Goal: Task Accomplishment & Management: Complete application form

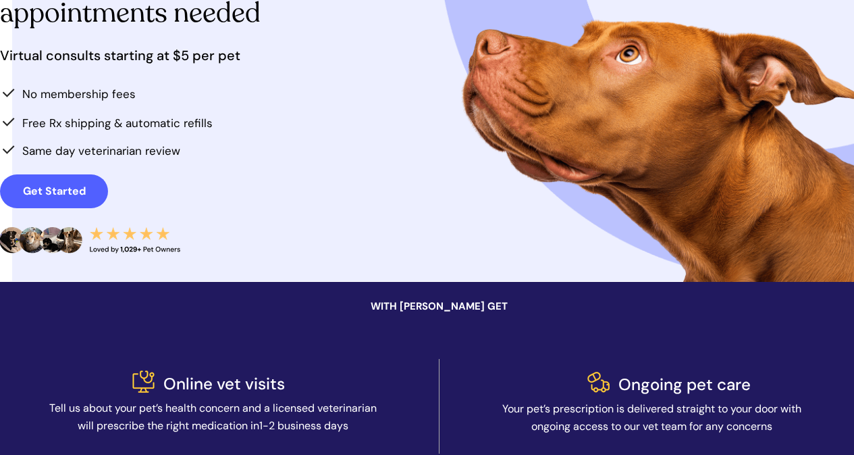
scroll to position [176, 0]
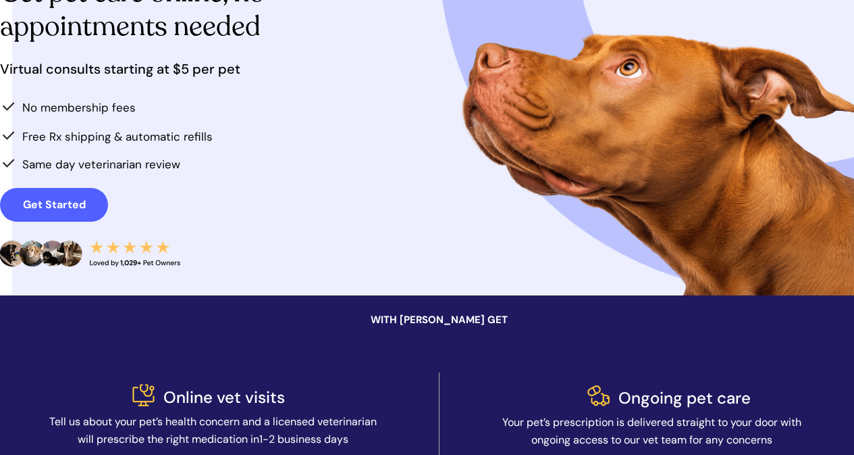
click at [85, 228] on div at bounding box center [451, 95] width 878 height 400
click at [82, 212] on link "Get Started" at bounding box center [54, 205] width 108 height 34
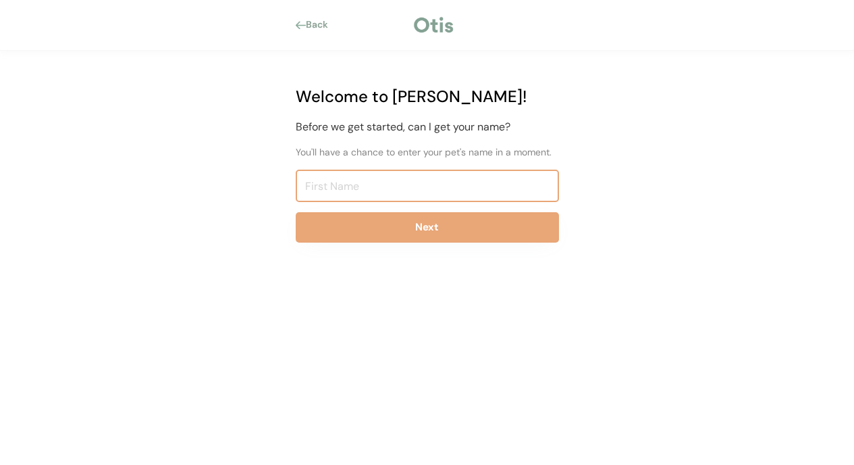
click at [351, 199] on input "input" at bounding box center [427, 186] width 263 height 32
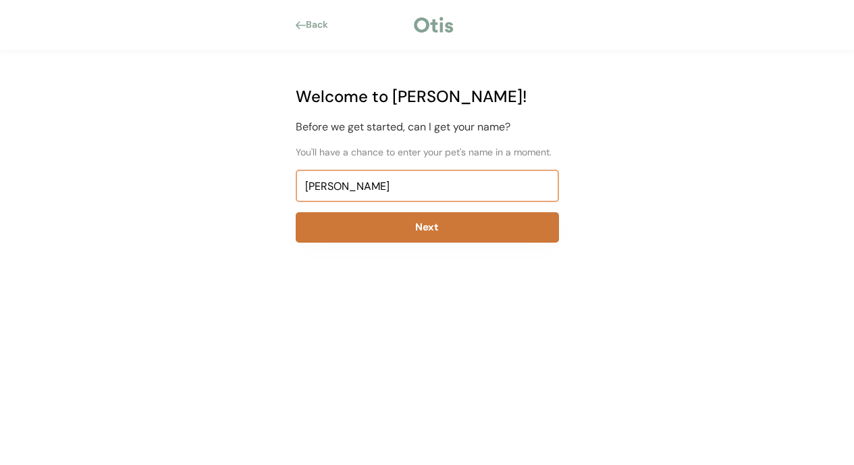
type input "[PERSON_NAME]"
click at [354, 230] on button "Next" at bounding box center [427, 227] width 263 height 30
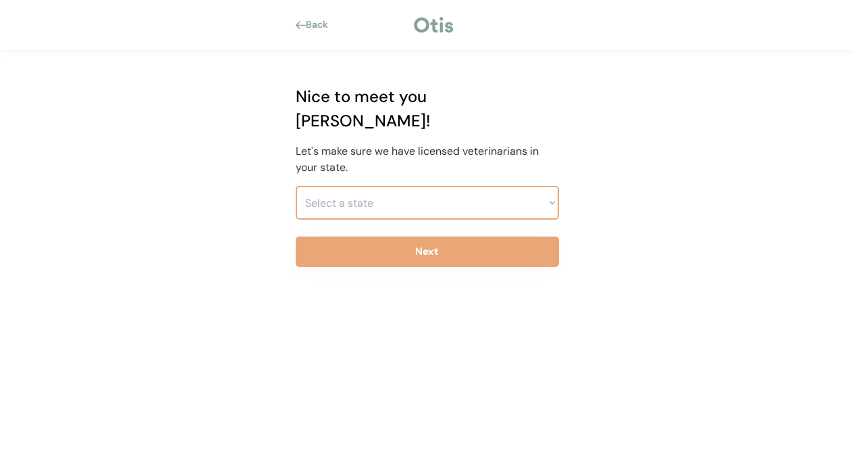
click at [361, 186] on select "Select a state [US_STATE] [US_STATE] [US_STATE] [US_STATE] [US_STATE] [US_STATE…" at bounding box center [427, 203] width 263 height 34
select select ""1348695171700984260__LOOKUP__1704914077156x478789765311185200""
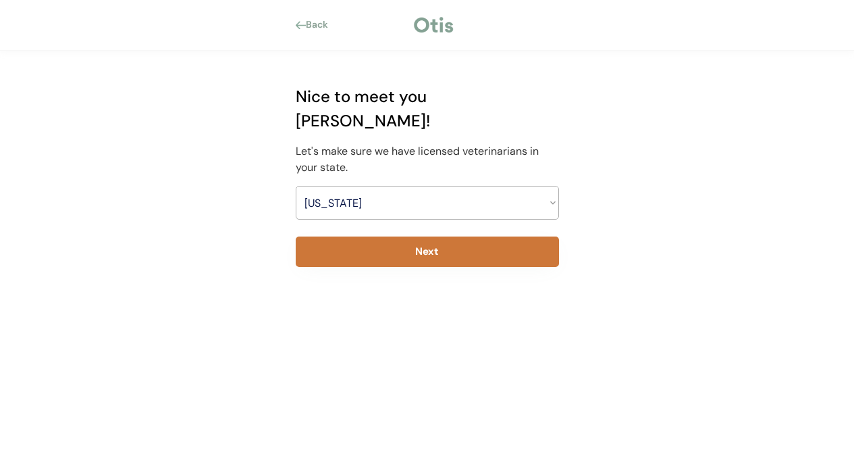
click at [443, 236] on button "Next" at bounding box center [427, 251] width 263 height 30
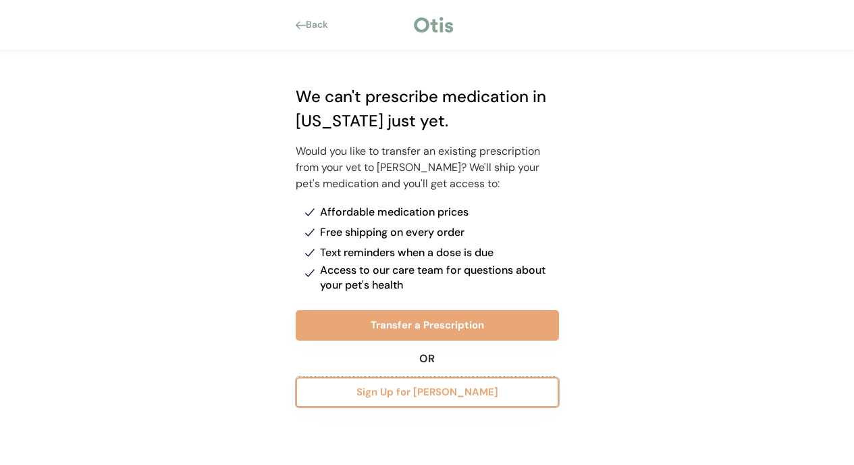
click at [464, 389] on button "Sign Up for [PERSON_NAME]" at bounding box center [427, 392] width 263 height 30
